Goal: Information Seeking & Learning: Learn about a topic

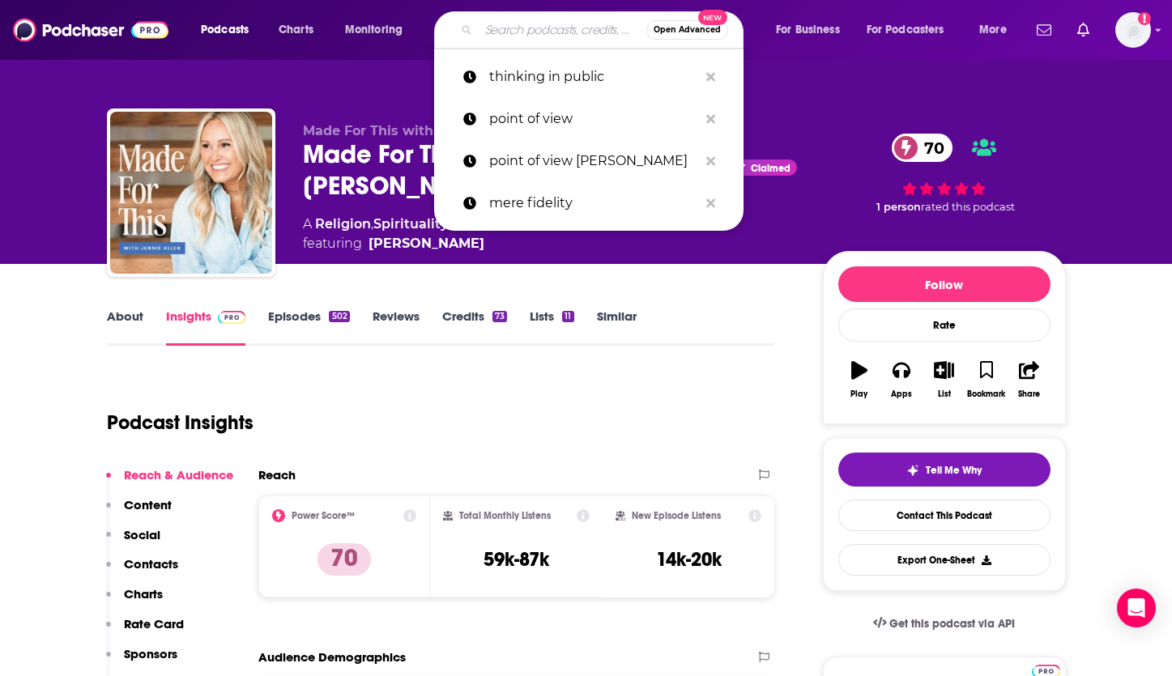
click at [502, 36] on input "Search podcasts, credits, & more..." at bounding box center [563, 30] width 168 height 26
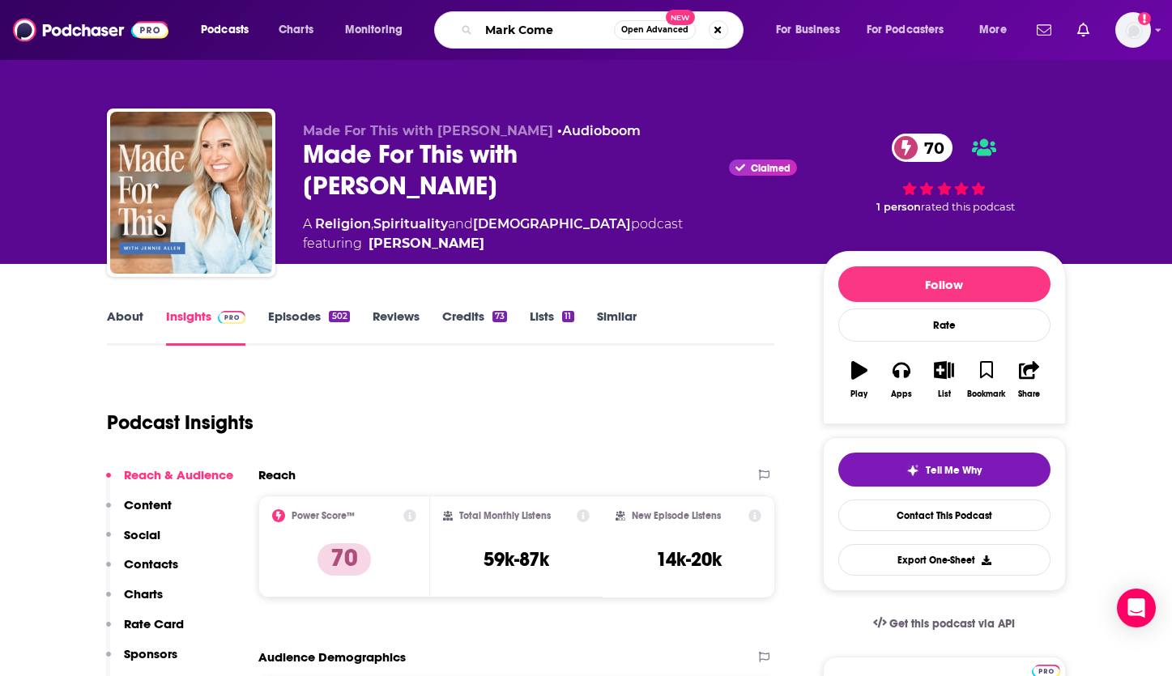
type input "[PERSON_NAME]"
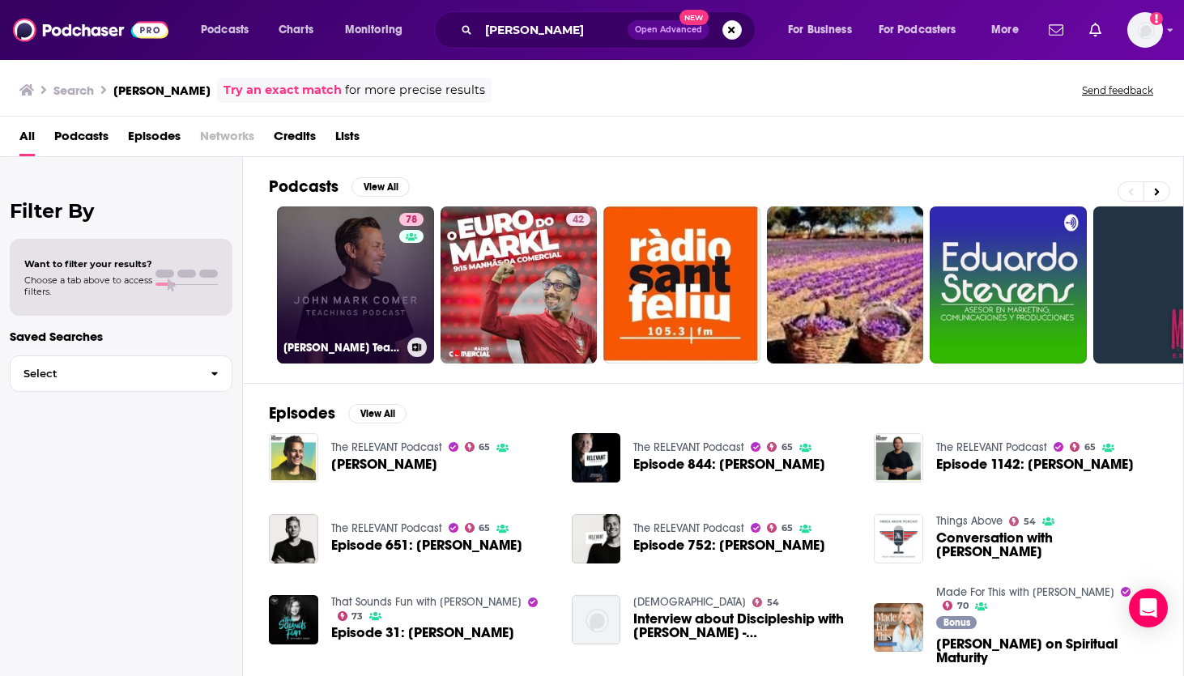
click at [364, 275] on link "78 [PERSON_NAME] Teachings" at bounding box center [355, 285] width 157 height 157
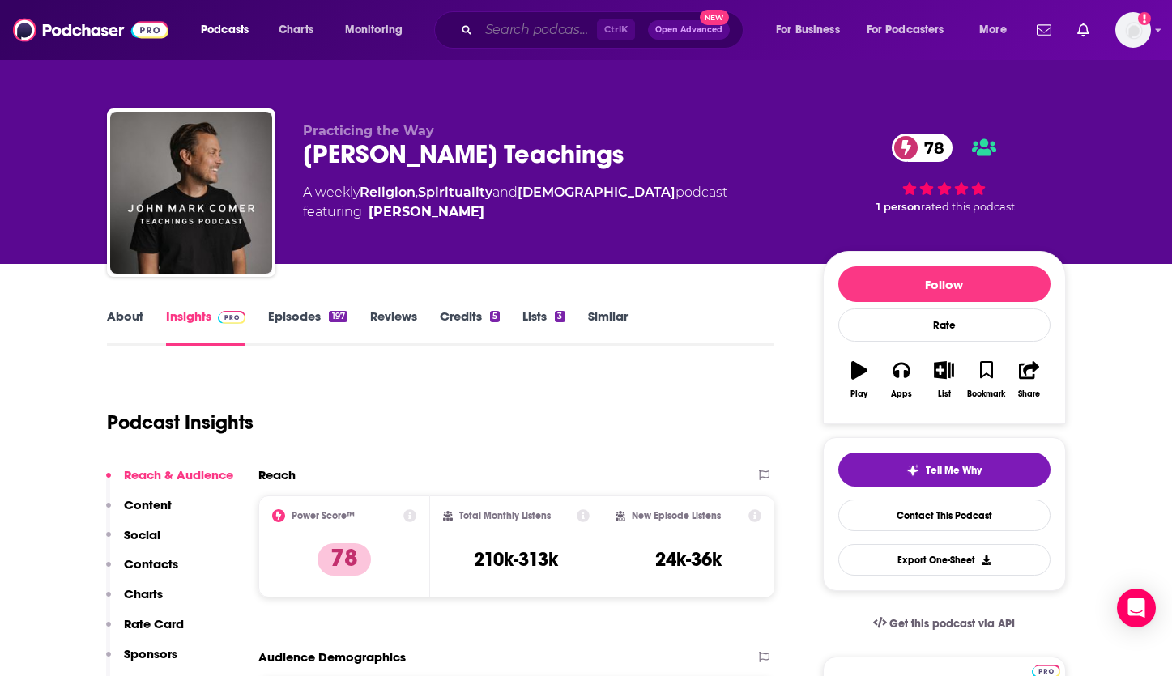
click at [508, 33] on input "Search podcasts, credits, & more..." at bounding box center [538, 30] width 118 height 26
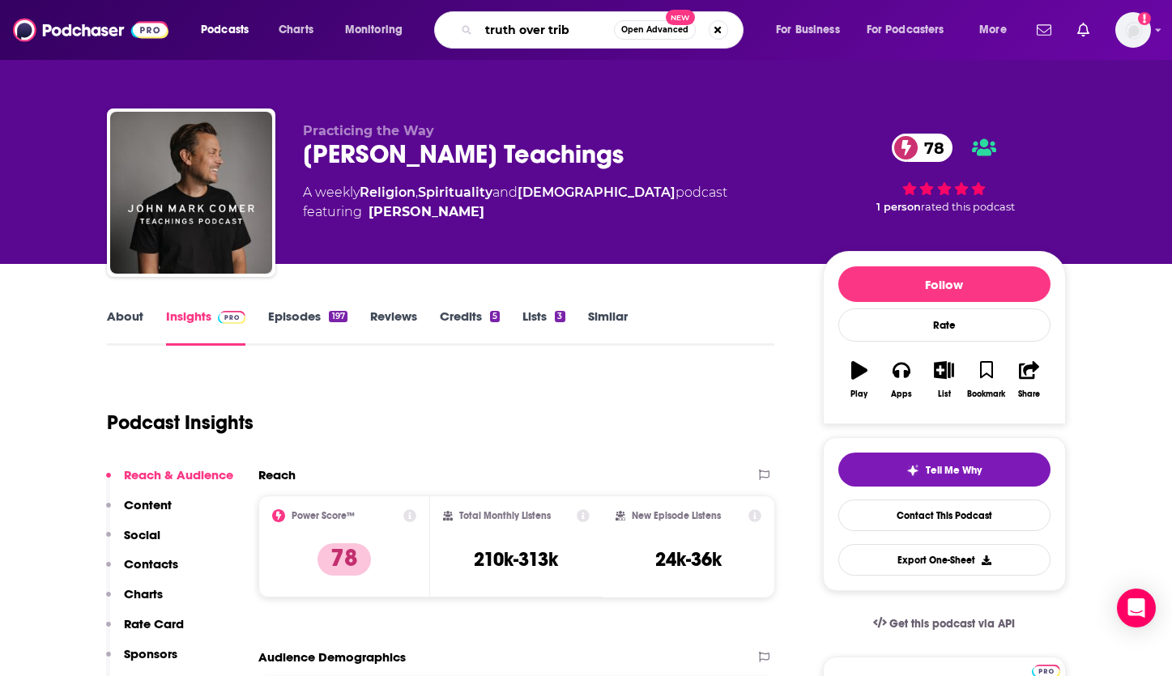
type input "truth over tribe"
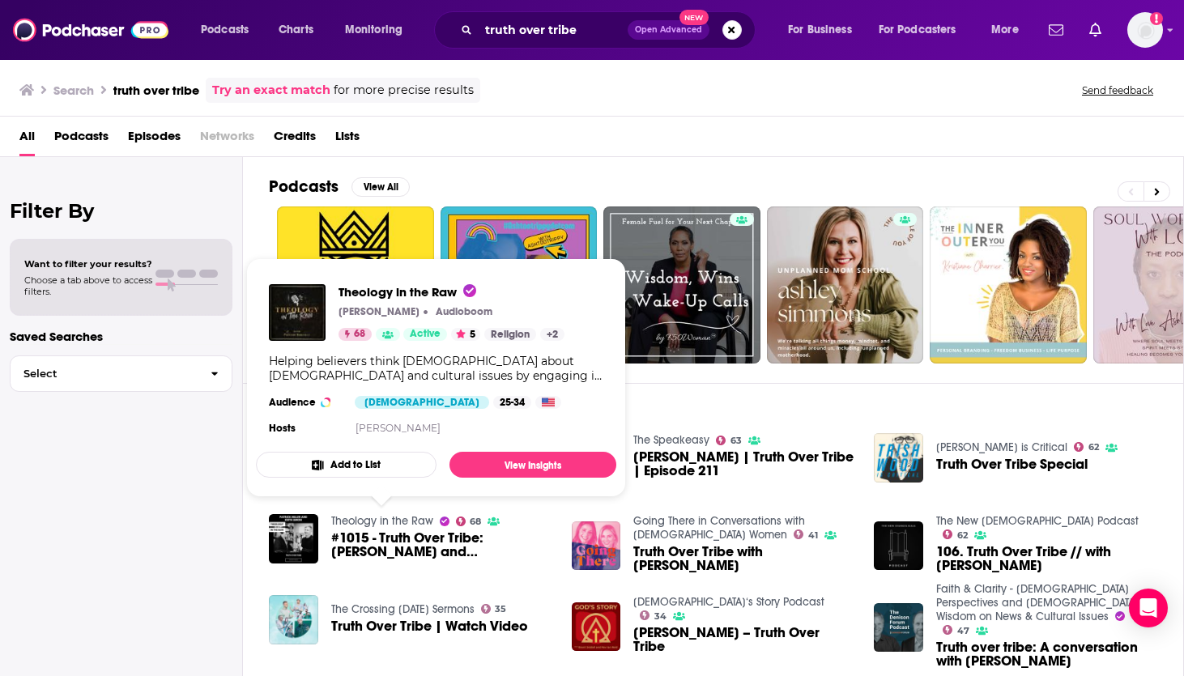
click at [394, 518] on link "Theology in the Raw" at bounding box center [382, 521] width 102 height 14
